Goal: Communication & Community: Answer question/provide support

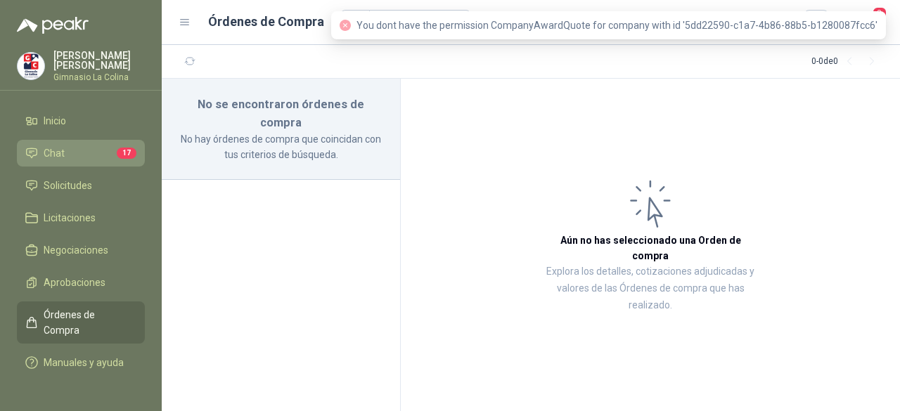
click at [79, 153] on li "Chat 17" at bounding box center [80, 153] width 111 height 15
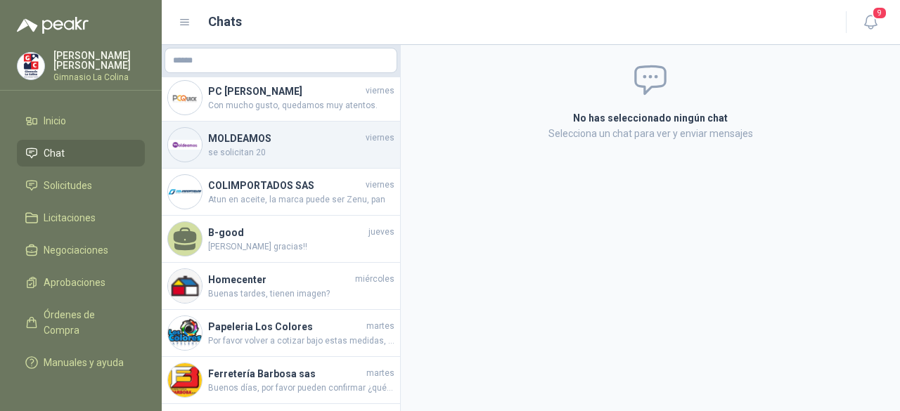
scroll to position [52, 0]
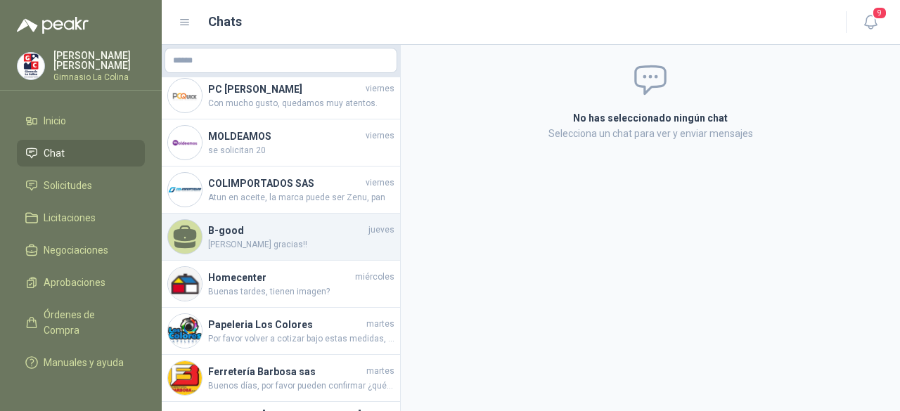
click at [293, 243] on span "[PERSON_NAME] gracias!!" at bounding box center [301, 244] width 186 height 13
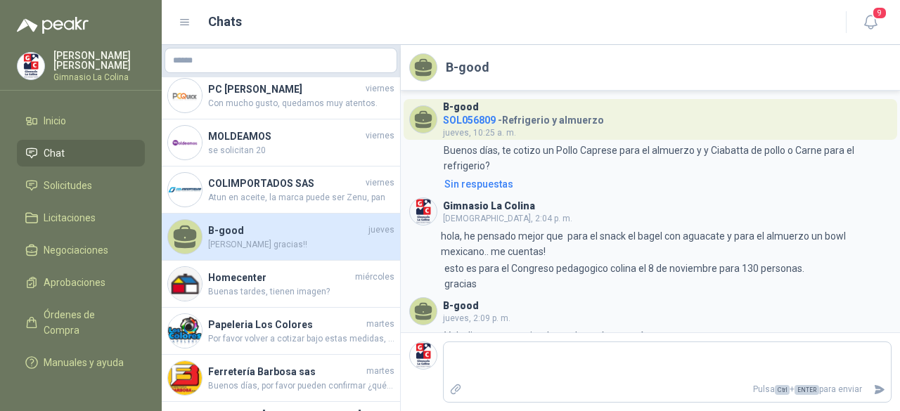
scroll to position [70, 0]
